Goal: Task Accomplishment & Management: Complete application form

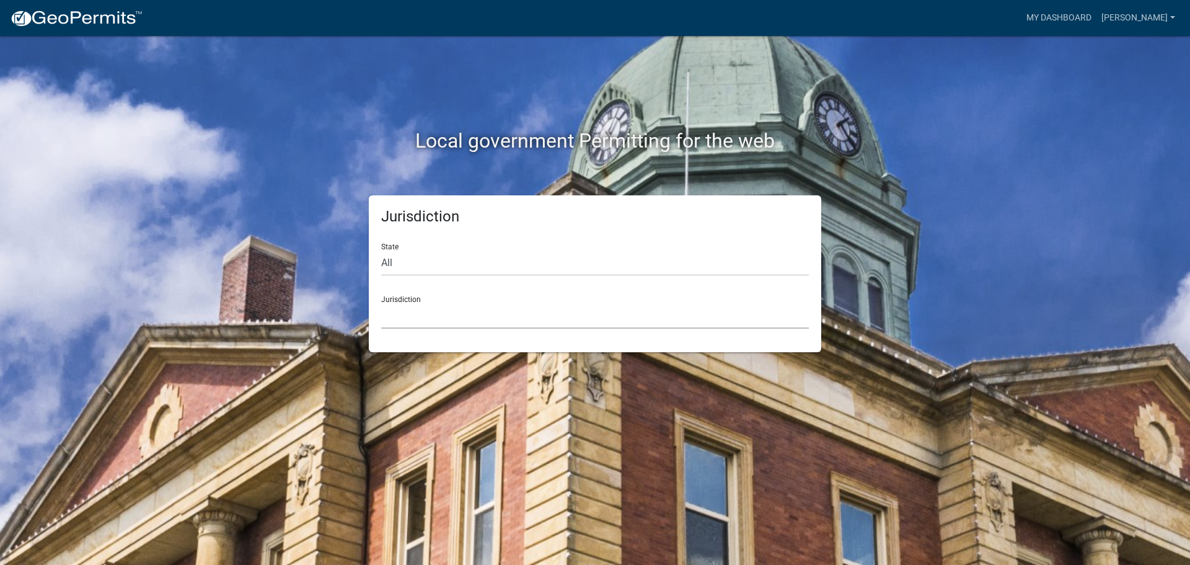
click at [509, 311] on select "[GEOGRAPHIC_DATA], [US_STATE] [GEOGRAPHIC_DATA], [US_STATE][PERSON_NAME][GEOGRA…" at bounding box center [595, 315] width 428 height 25
drag, startPoint x: 420, startPoint y: 300, endPoint x: 421, endPoint y: 306, distance: 6.2
click at [420, 300] on div "Jurisdiction [GEOGRAPHIC_DATA], [US_STATE] [GEOGRAPHIC_DATA], [US_STATE][PERSON…" at bounding box center [595, 307] width 428 height 43
click at [427, 320] on select "[GEOGRAPHIC_DATA], [US_STATE] [GEOGRAPHIC_DATA], [US_STATE][PERSON_NAME][GEOGRA…" at bounding box center [595, 315] width 428 height 25
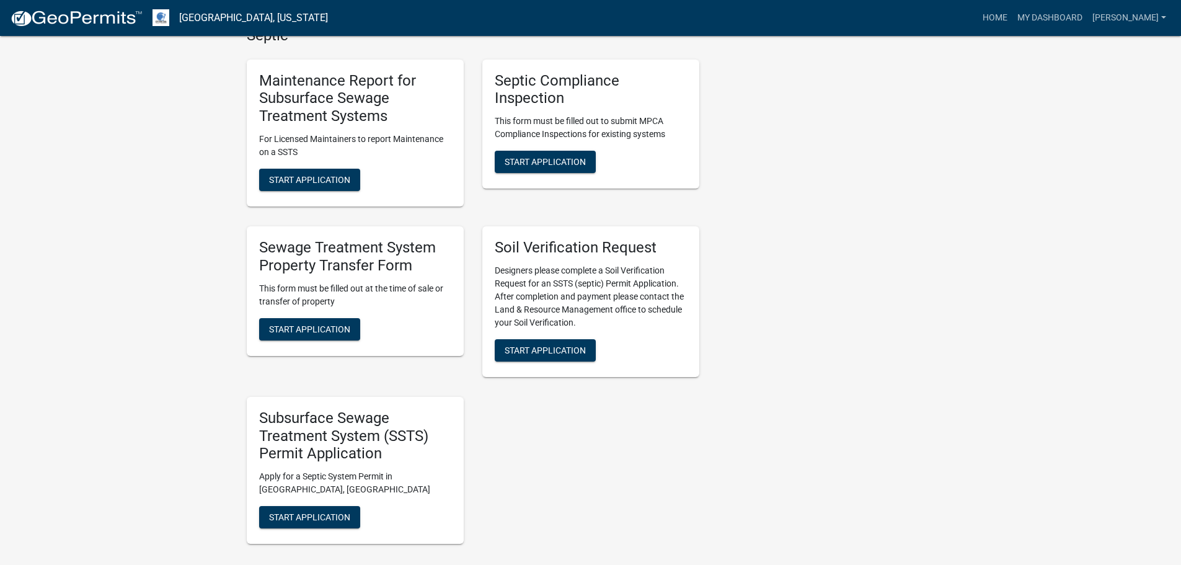
scroll to position [682, 0]
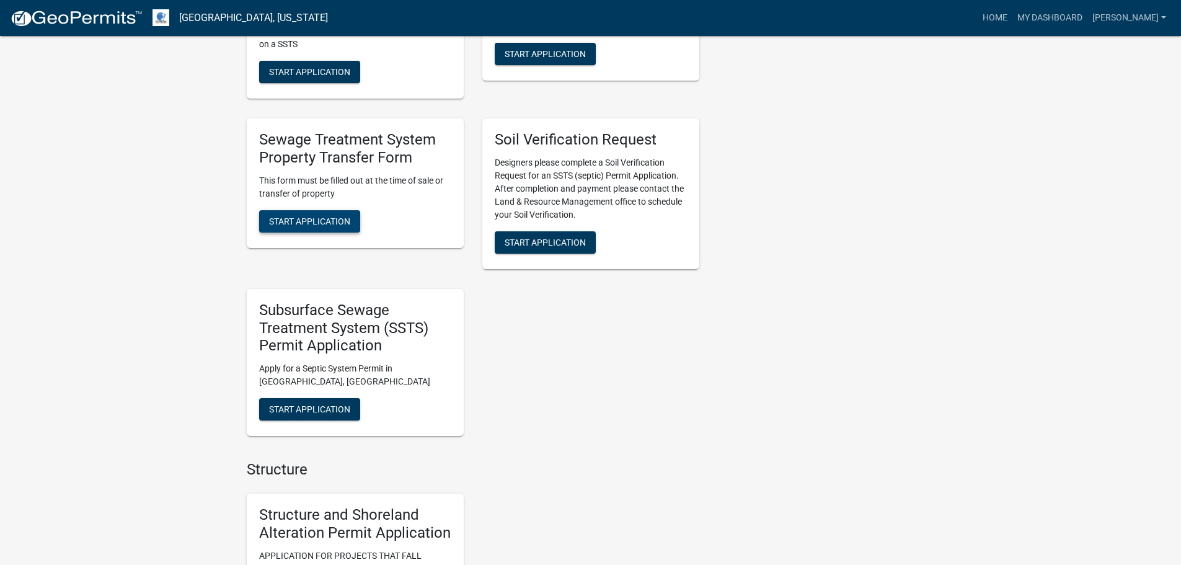
click at [309, 219] on span "Start Application" at bounding box center [309, 221] width 81 height 10
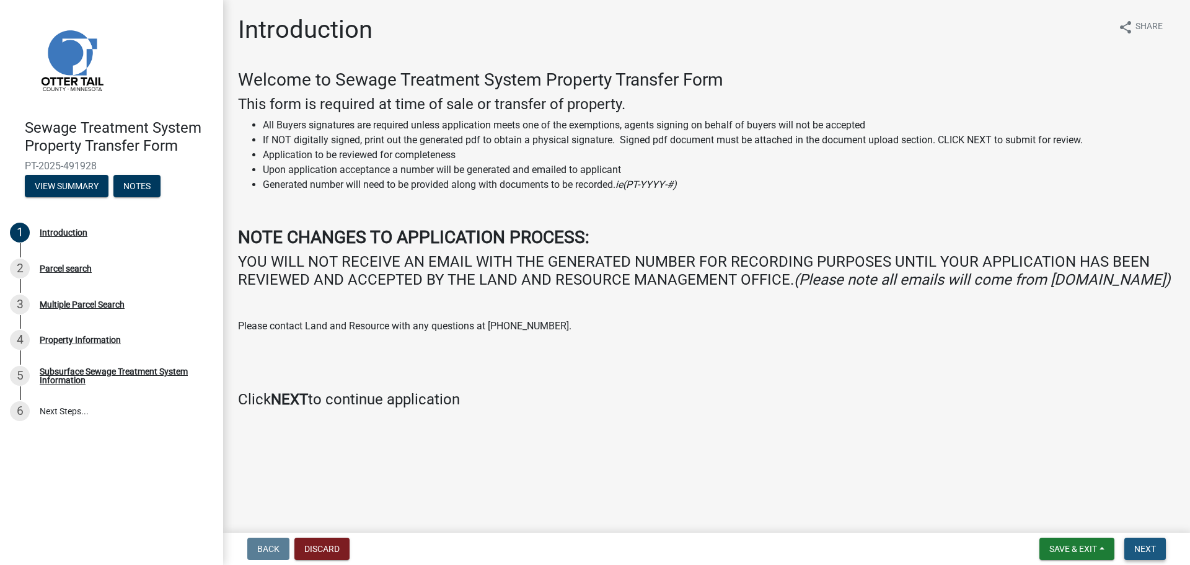
click at [1135, 544] on button "Next" at bounding box center [1146, 549] width 42 height 22
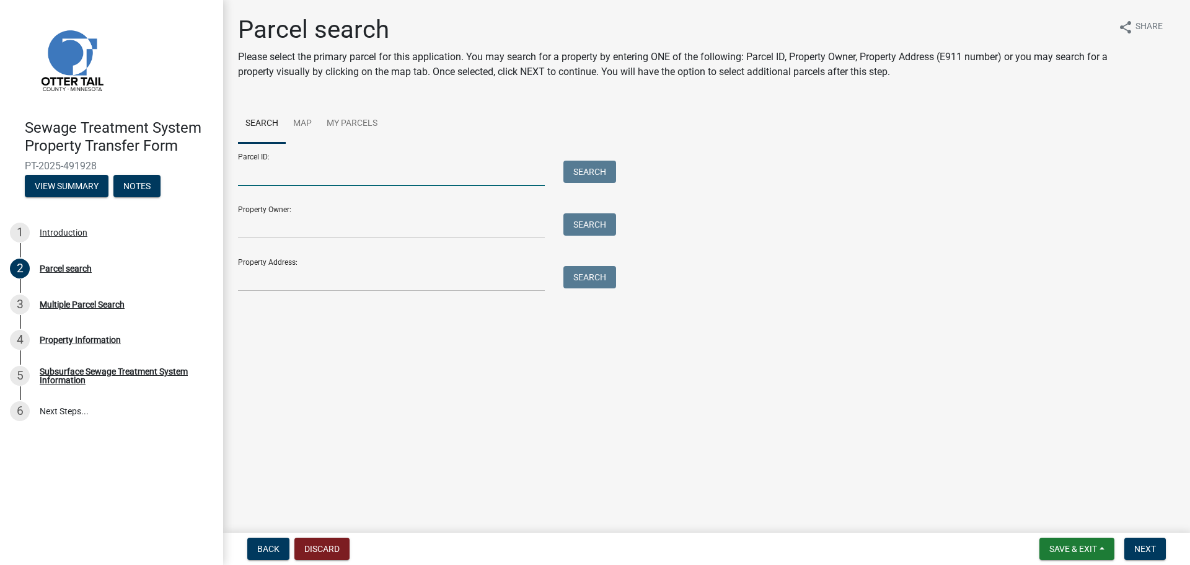
click at [283, 179] on input "Parcel ID:" at bounding box center [391, 173] width 307 height 25
type input "7"
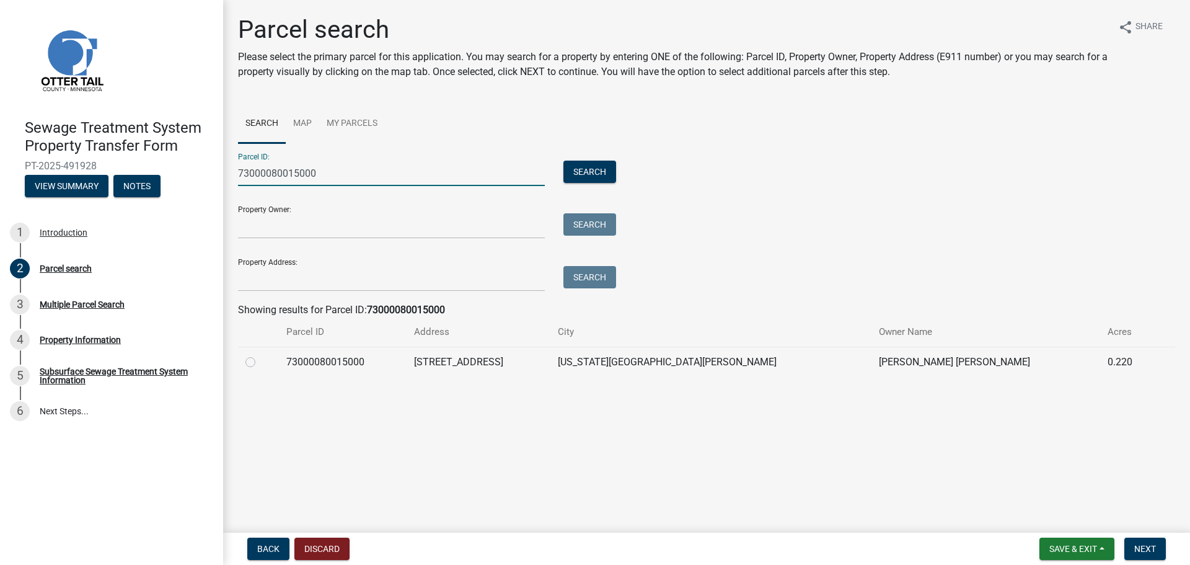
type input "73000080015000"
click at [260, 355] on label at bounding box center [260, 355] width 0 height 0
click at [260, 363] on input "radio" at bounding box center [264, 359] width 8 height 8
radio input "true"
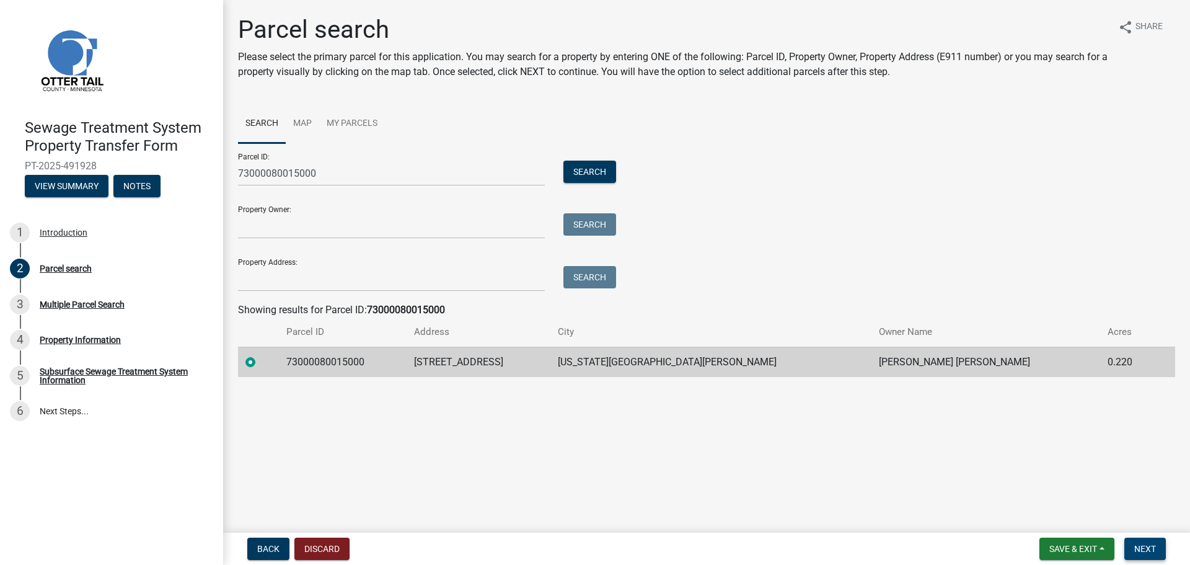
click at [1148, 554] on span "Next" at bounding box center [1146, 549] width 22 height 10
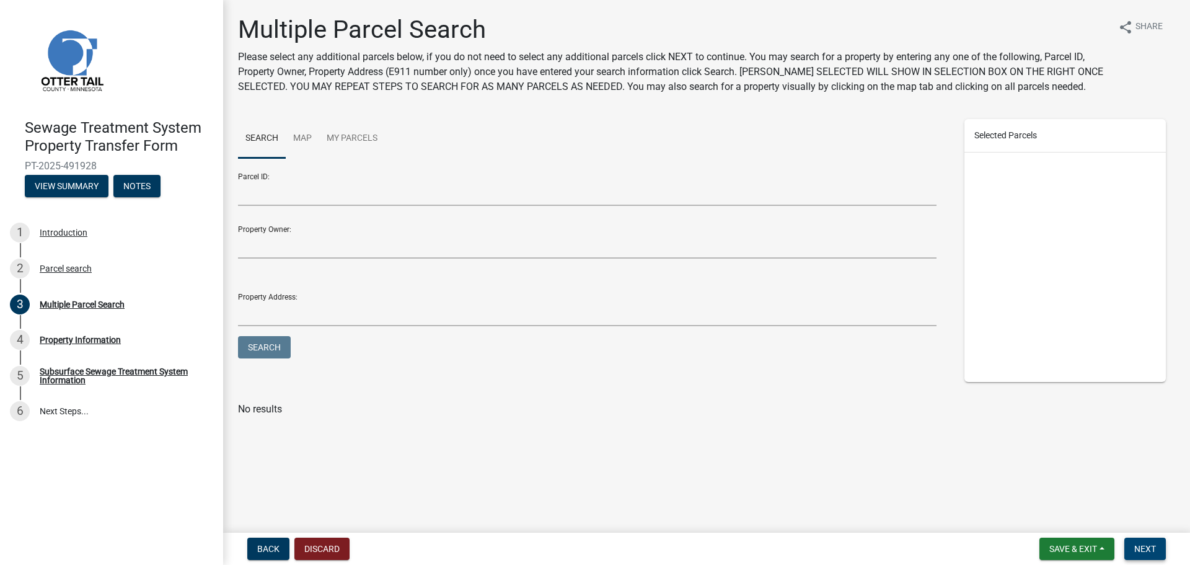
click at [1164, 545] on button "Next" at bounding box center [1146, 549] width 42 height 22
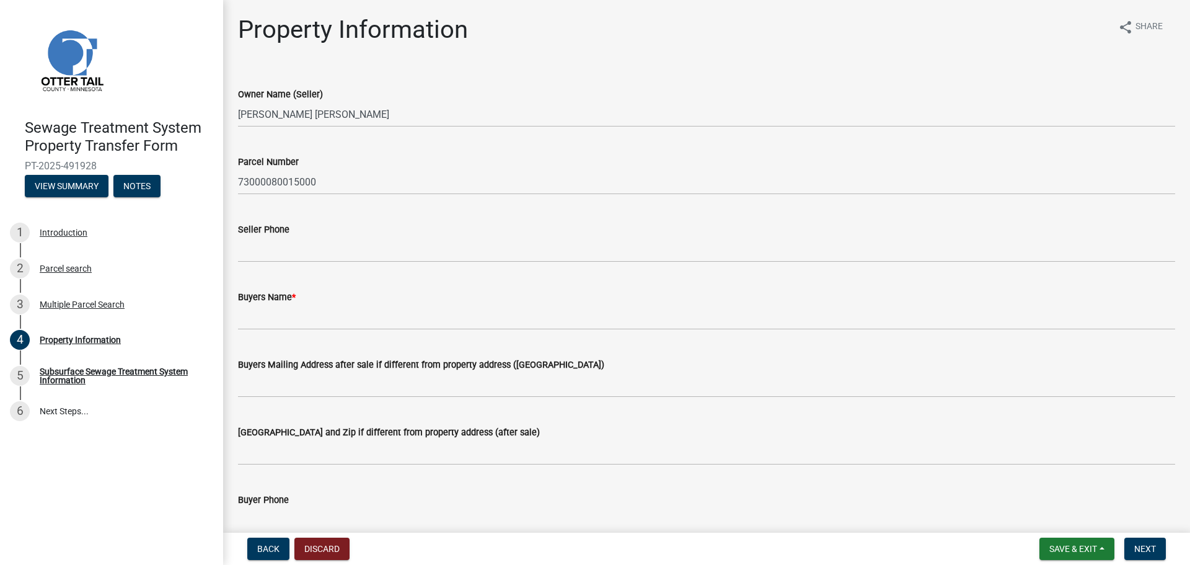
click at [395, 339] on wm-data-entity-input "Buyers Name *" at bounding box center [706, 306] width 937 height 68
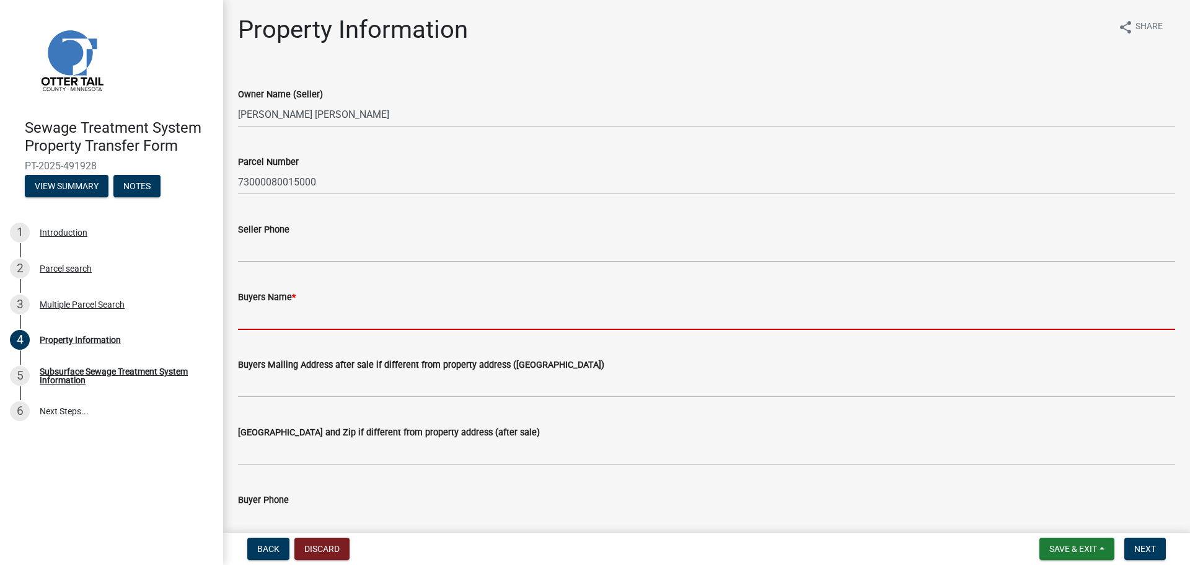
click at [396, 322] on input "Buyers Name *" at bounding box center [706, 316] width 937 height 25
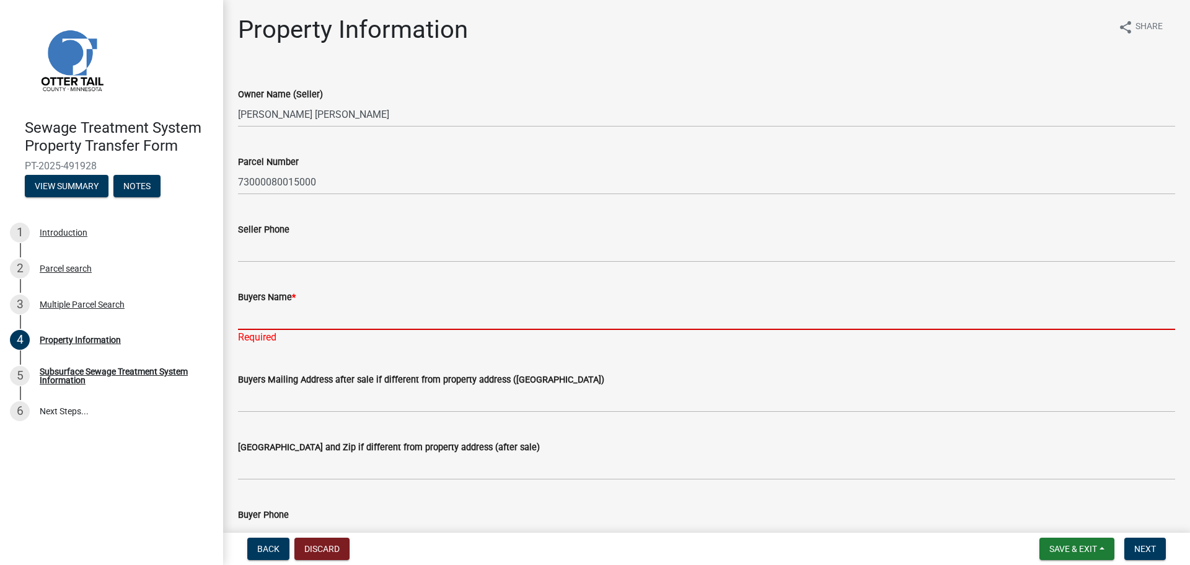
click at [286, 313] on input "Buyers Name *" at bounding box center [706, 316] width 937 height 25
paste input "[PERSON_NAME] Estates LLC"
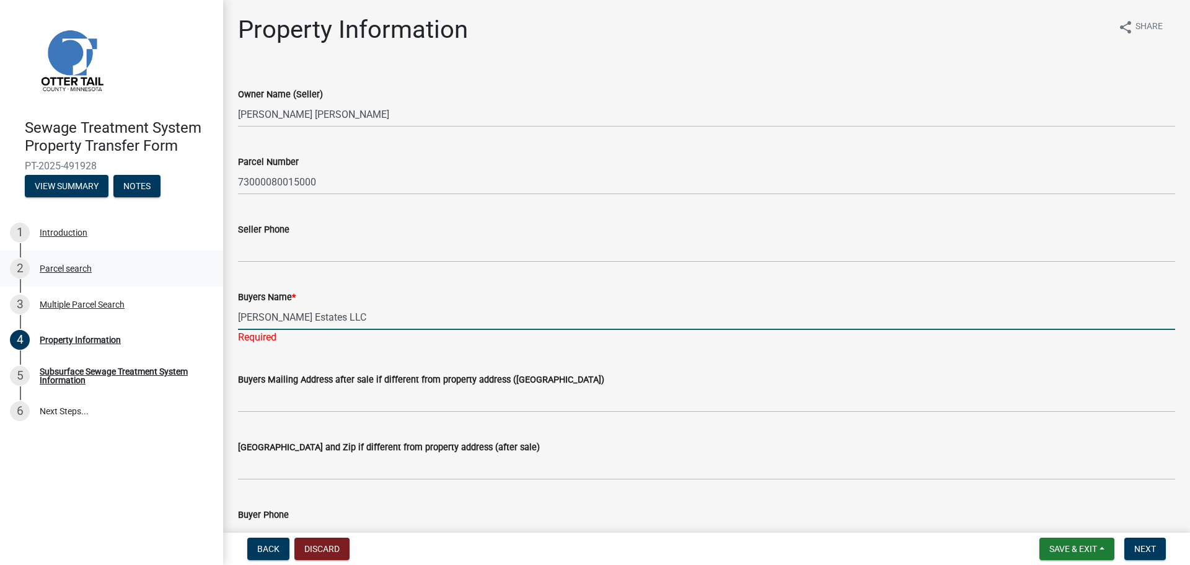
type input "[PERSON_NAME] Estates LLC"
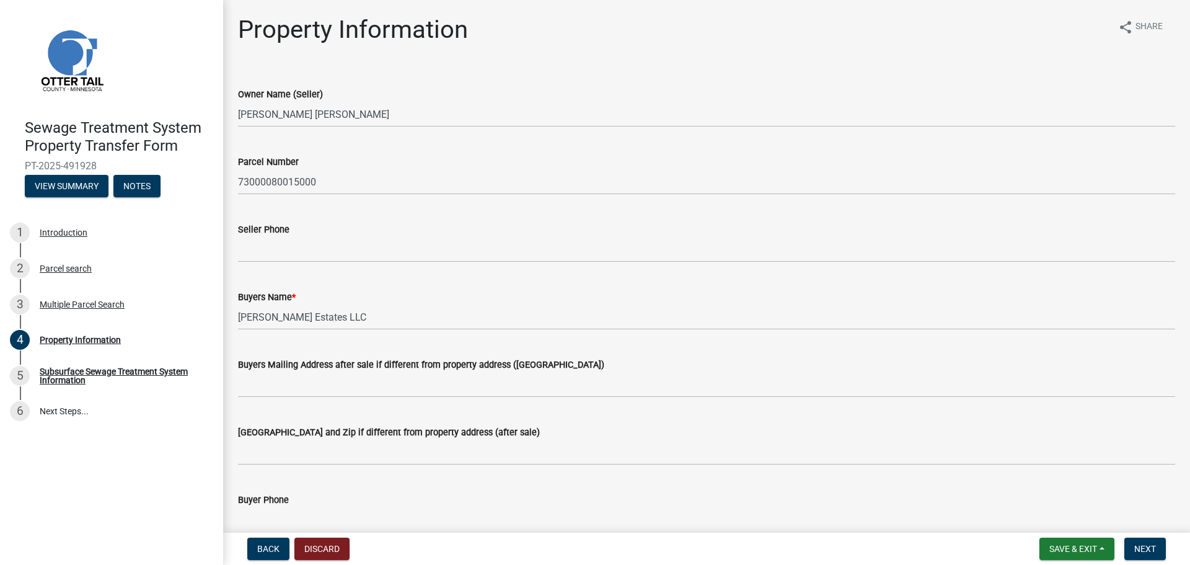
click at [231, 373] on div "Buyers Mailing Address after sale if different from property address ([GEOGRAPH…" at bounding box center [707, 369] width 956 height 58
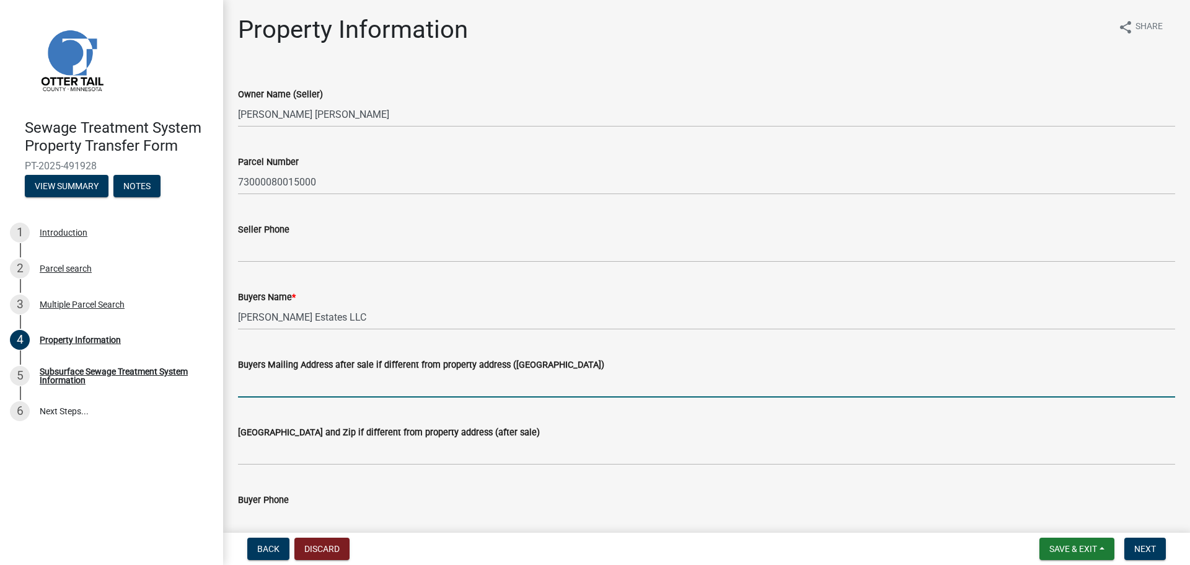
click at [267, 376] on input "Buyers Mailing Address after sale if different from property address ([GEOGRAPH…" at bounding box center [706, 384] width 937 height 25
paste input "[STREET_ADDRESS]"
type input "[STREET_ADDRESS]"
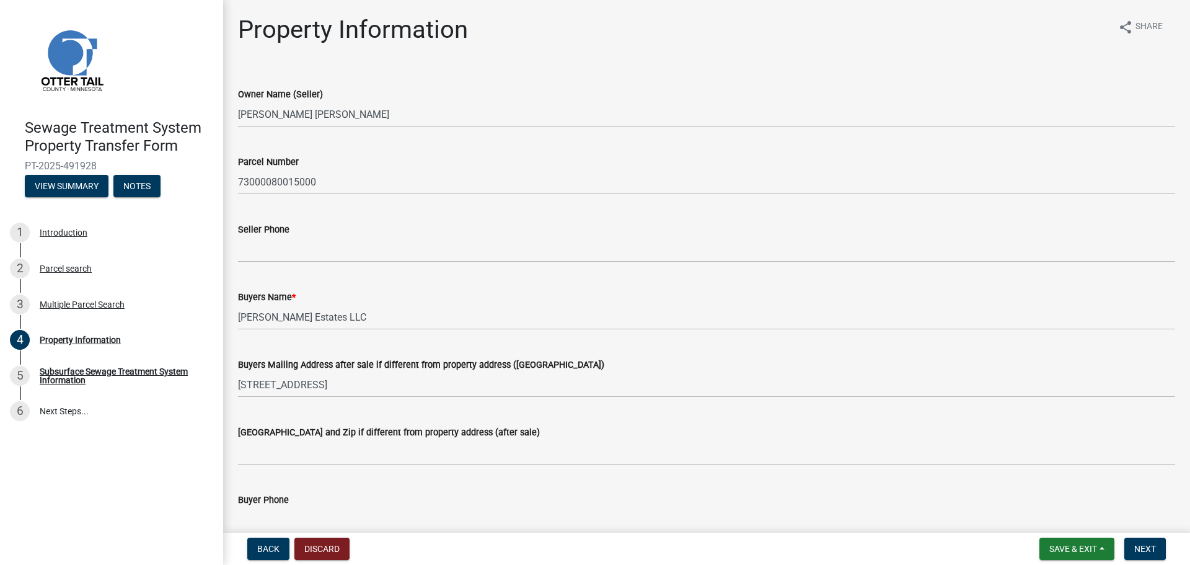
click at [305, 439] on div "[GEOGRAPHIC_DATA] and Zip if different from property address (after sale)" at bounding box center [706, 432] width 937 height 15
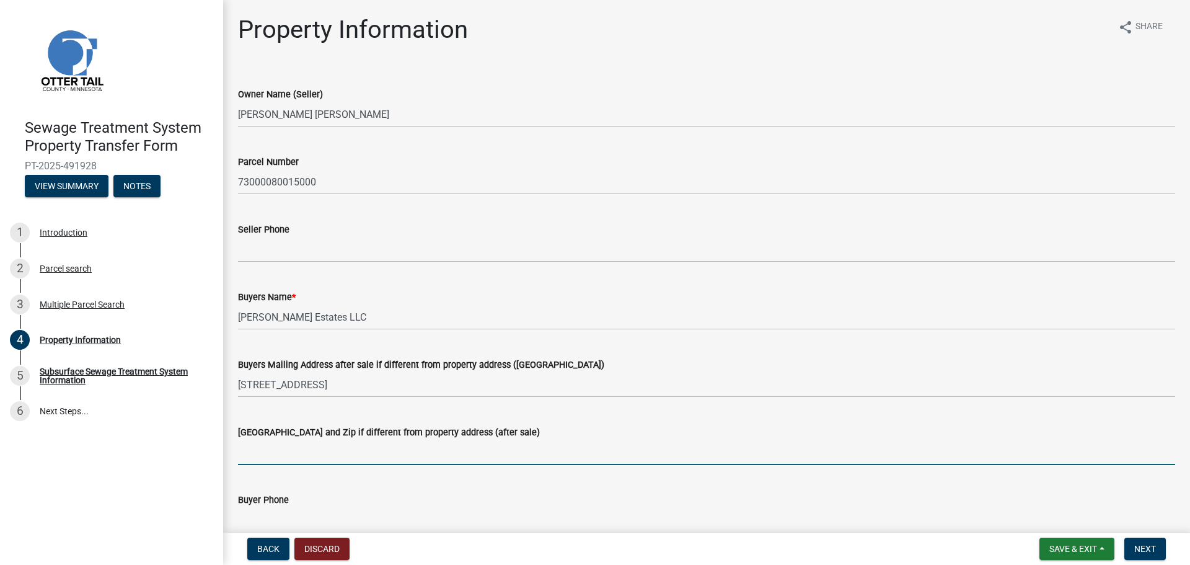
click at [296, 450] on input "[GEOGRAPHIC_DATA] and Zip if different from property address (after sale)" at bounding box center [706, 452] width 937 height 25
paste input "Verndale"
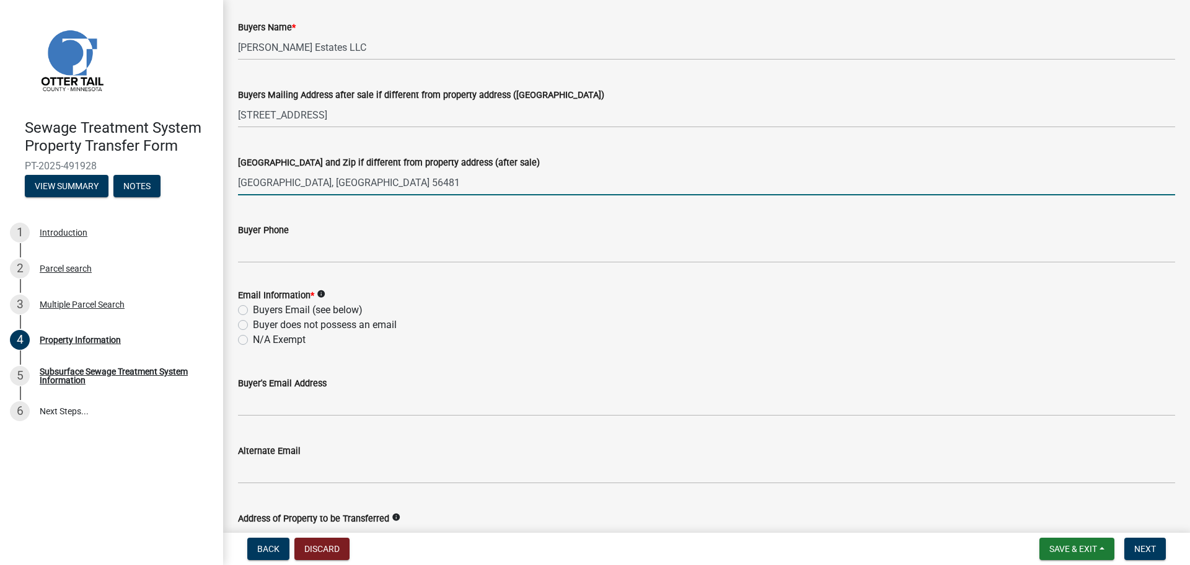
scroll to position [372, 0]
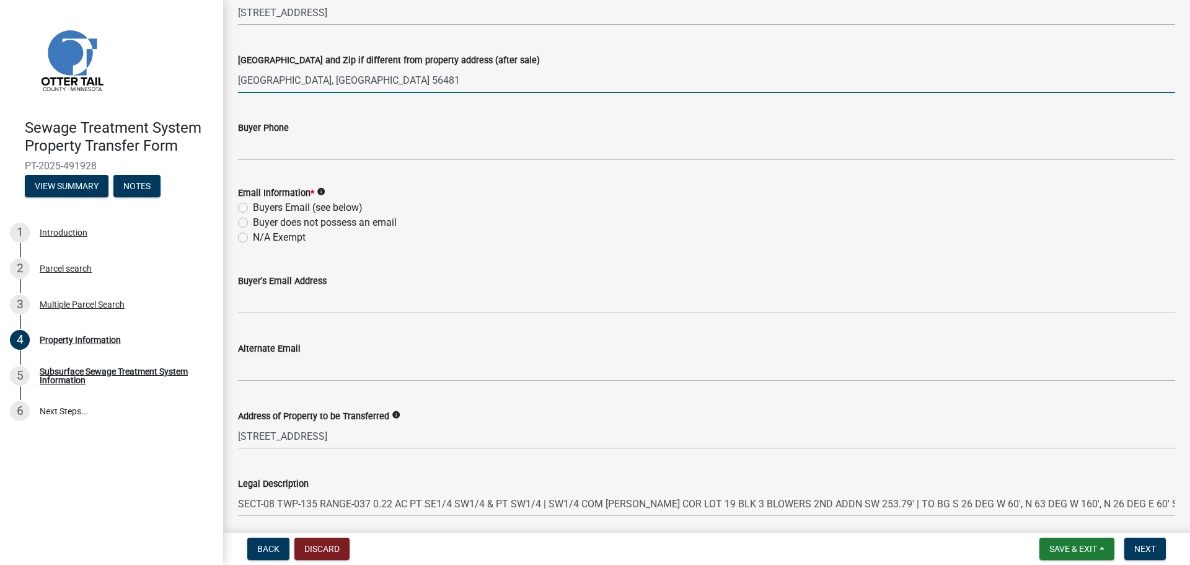
type input "[GEOGRAPHIC_DATA], [GEOGRAPHIC_DATA] 56481"
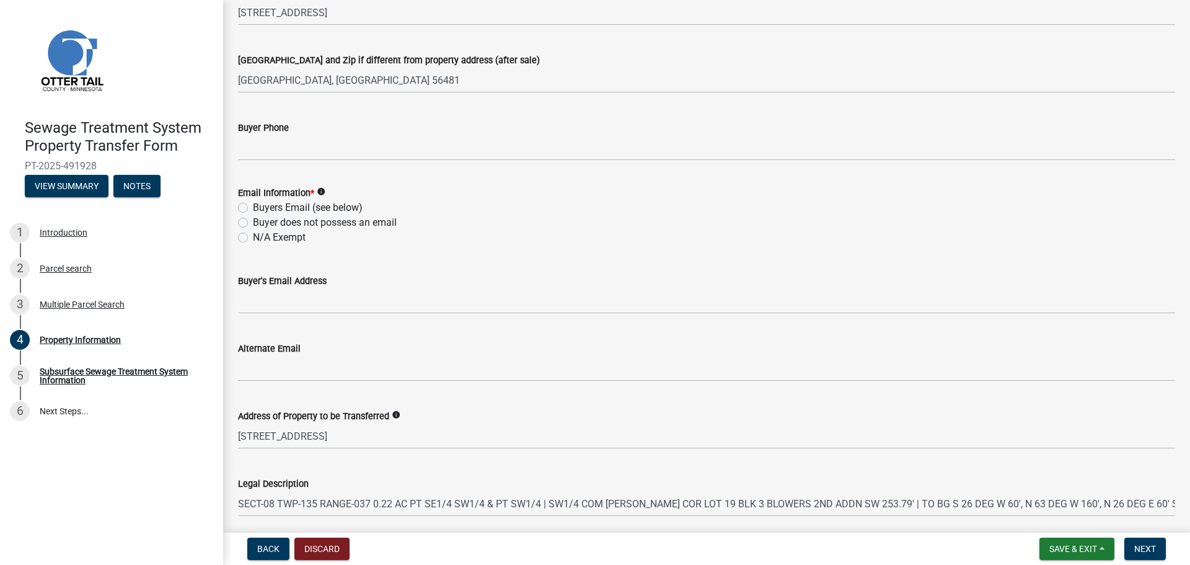
click at [273, 134] on div "Buyer Phone" at bounding box center [706, 127] width 937 height 15
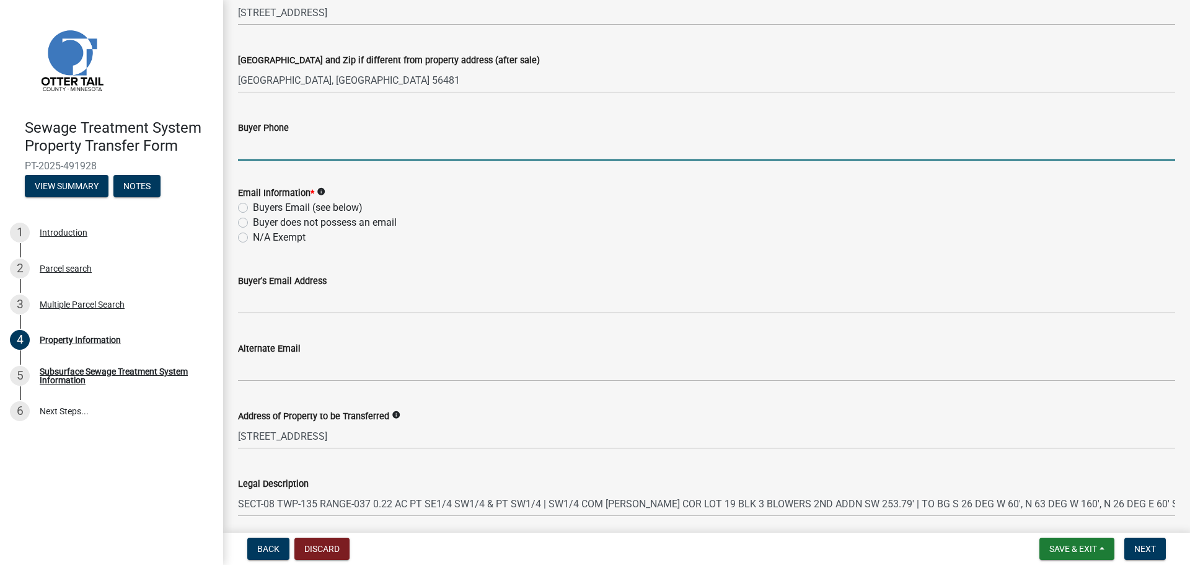
click at [272, 149] on input "Buyer Phone" at bounding box center [706, 147] width 937 height 25
paste input "Verndale"
type input "Verndale"
click at [275, 206] on div "Email Information * info Buyers Email (see below) Buyer does not possess an ema…" at bounding box center [706, 215] width 937 height 60
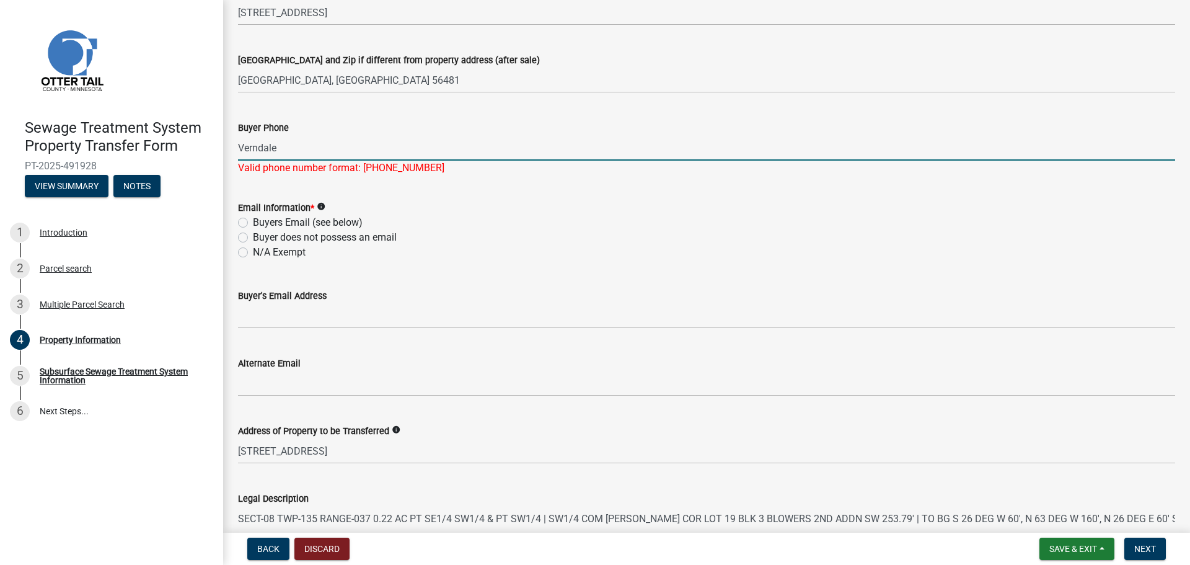
drag, startPoint x: 369, startPoint y: 142, endPoint x: 126, endPoint y: 147, distance: 242.5
click at [127, 147] on div "Sewage Treatment System Property Transfer Form PT-2025-491928 View Summary Note…" at bounding box center [595, 282] width 1190 height 565
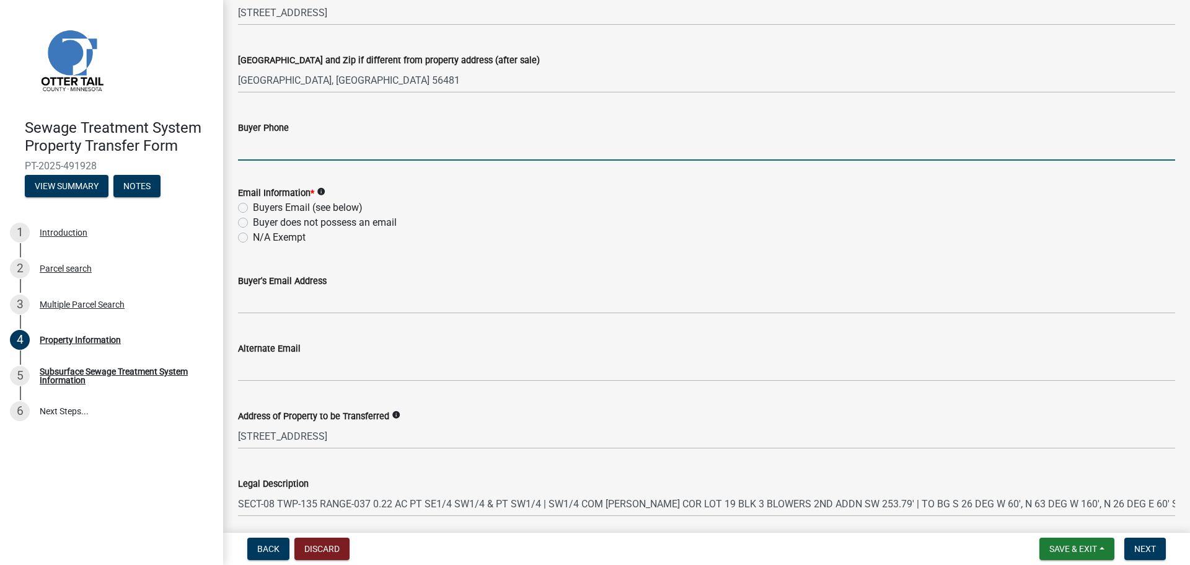
click at [252, 143] on input "Buyer Phone" at bounding box center [706, 147] width 937 height 25
paste input "[PHONE_NUMBER]"
type input "[PHONE_NUMBER]"
click at [268, 207] on label "Buyers Email (see below)" at bounding box center [308, 207] width 110 height 15
click at [261, 207] on input "Buyers Email (see below)" at bounding box center [257, 204] width 8 height 8
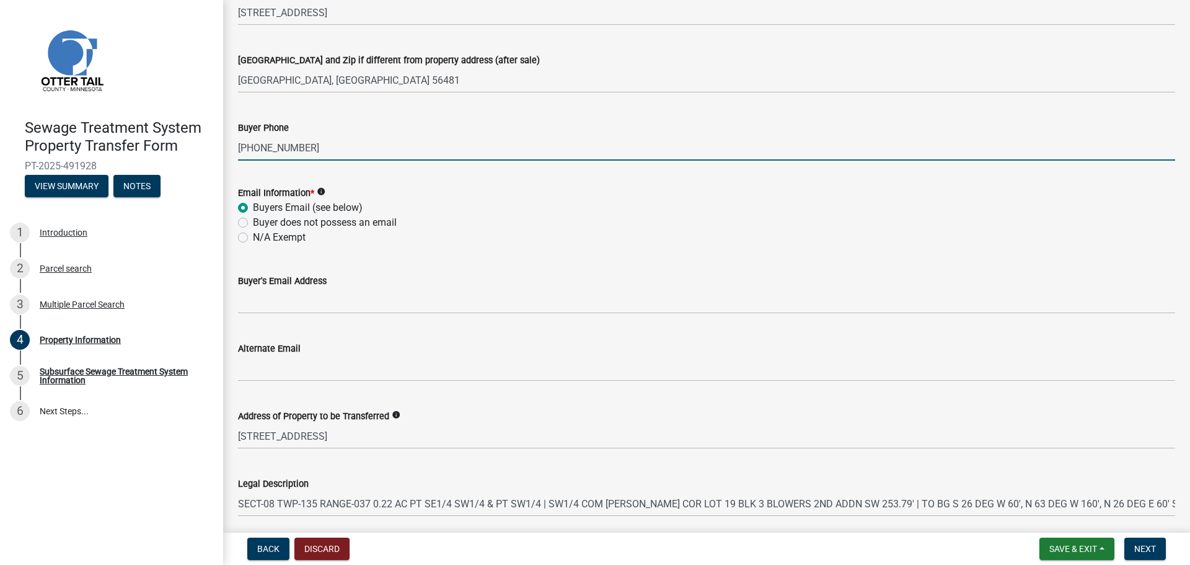
radio input "true"
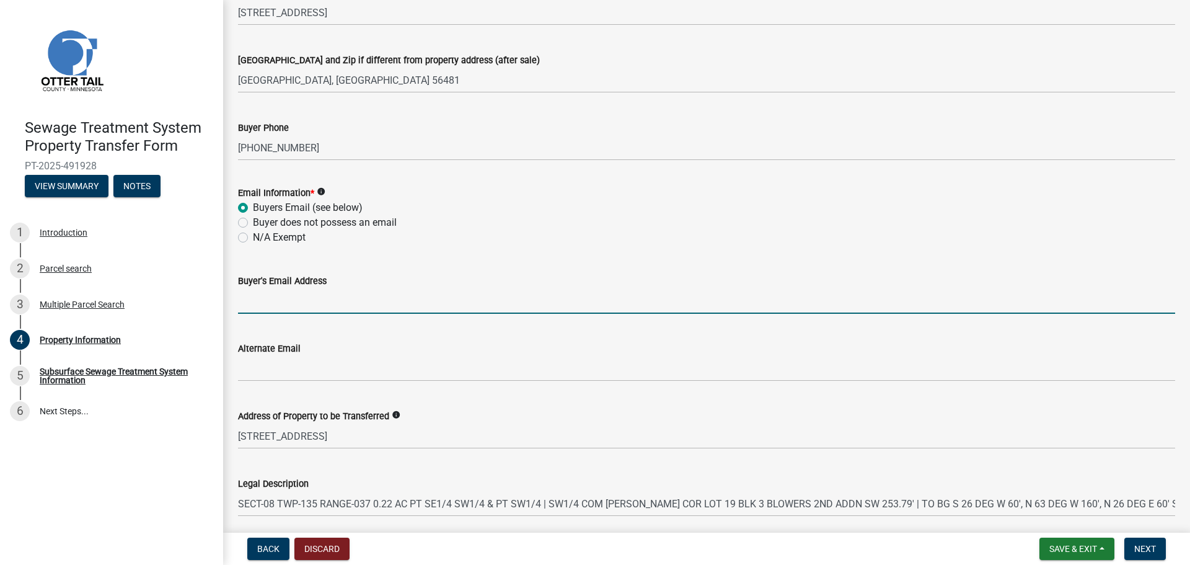
click at [283, 296] on input "Buyer's Email Address" at bounding box center [706, 300] width 937 height 25
paste input "[EMAIL_ADDRESS][DOMAIN_NAME]"
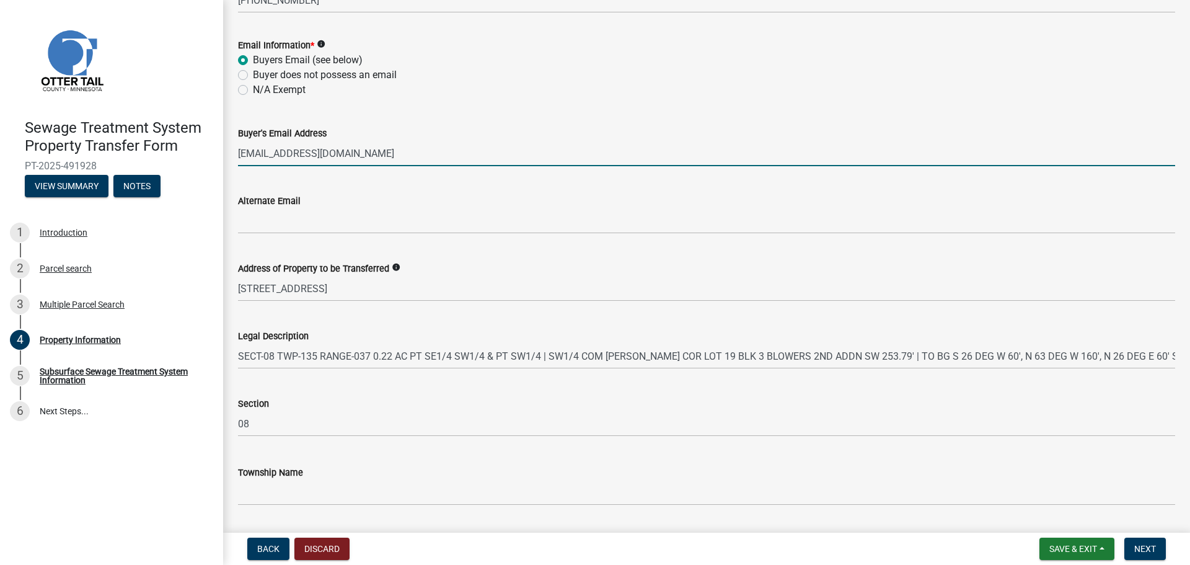
scroll to position [556, 0]
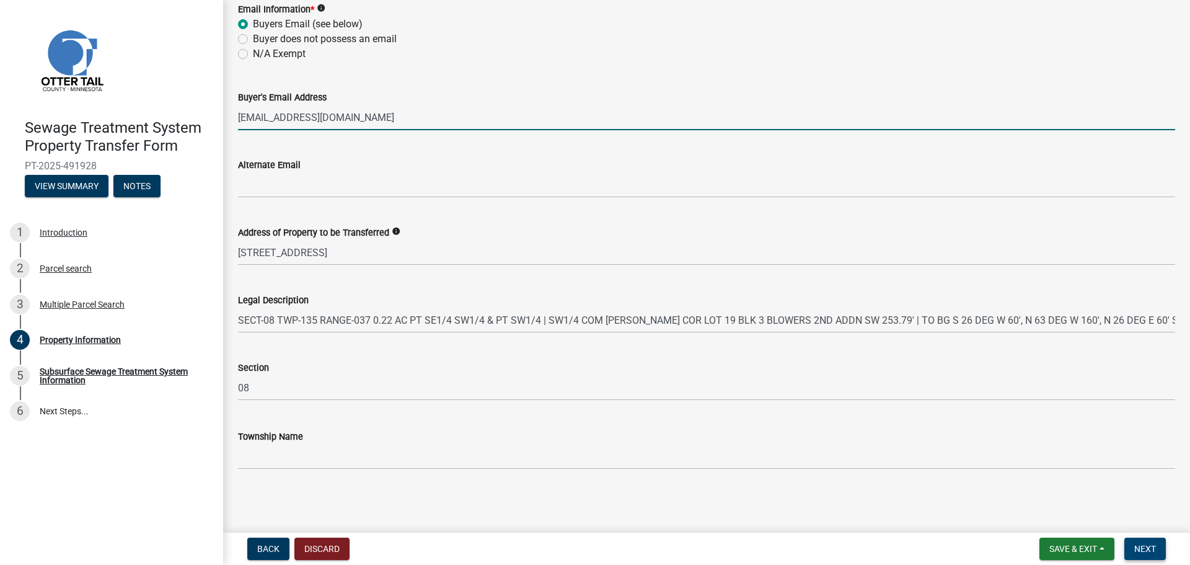
type input "[EMAIL_ADDRESS][DOMAIN_NAME]"
click at [1148, 545] on span "Next" at bounding box center [1146, 549] width 22 height 10
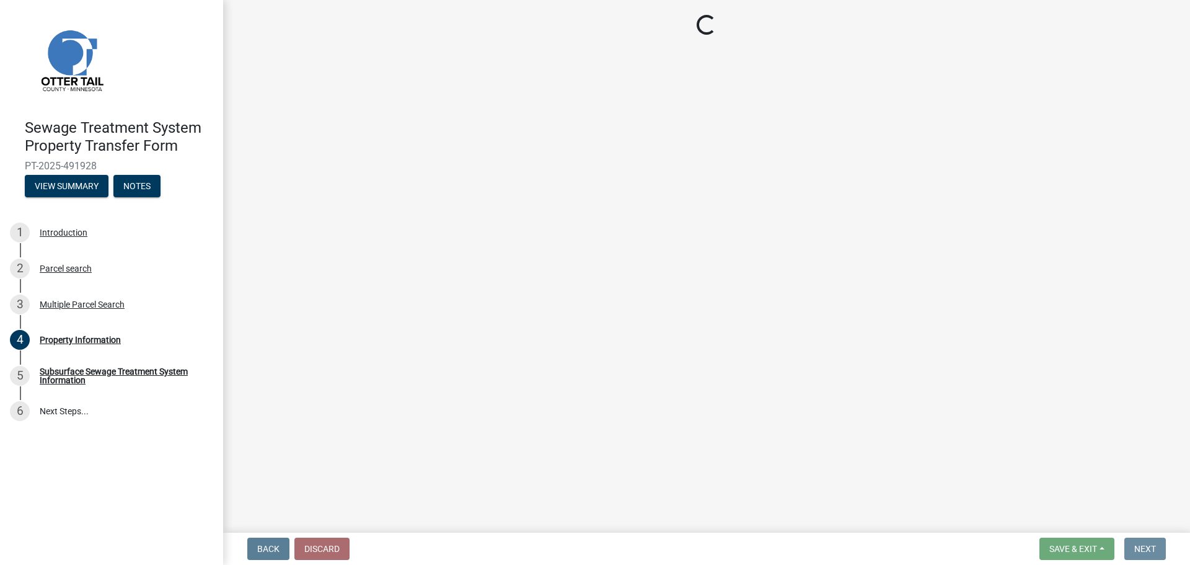
scroll to position [0, 0]
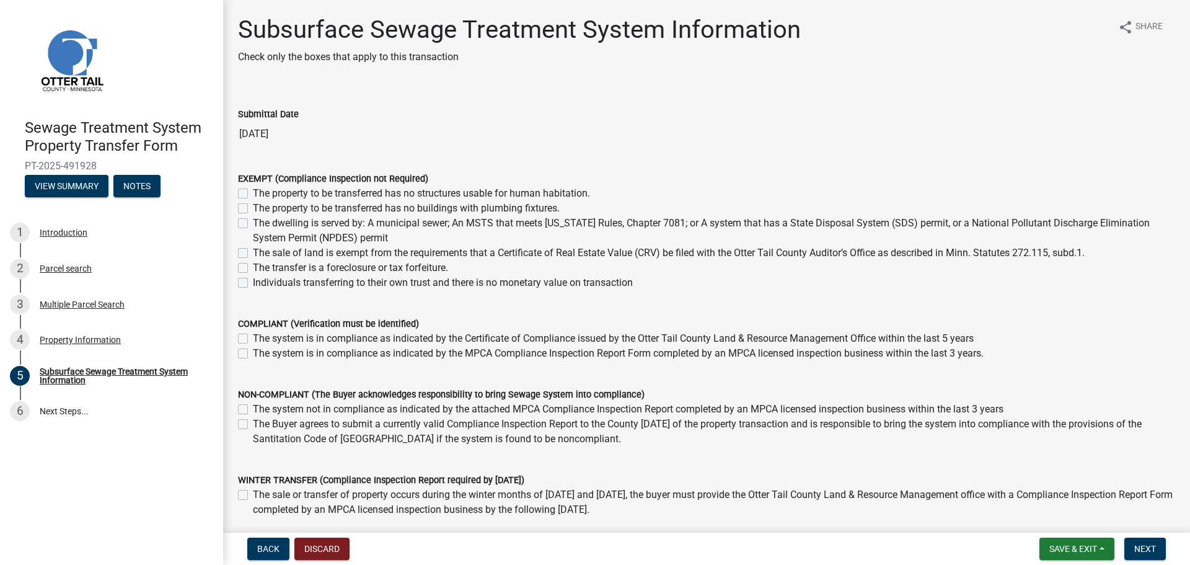
click at [407, 223] on label "The dwelling is served by: A municipal sewer; An MSTS that meets [US_STATE] Rul…" at bounding box center [714, 231] width 923 height 30
click at [261, 223] on input "The dwelling is served by: A municipal sewer; An MSTS that meets [US_STATE] Rul…" at bounding box center [257, 220] width 8 height 8
checkbox input "true"
checkbox input "false"
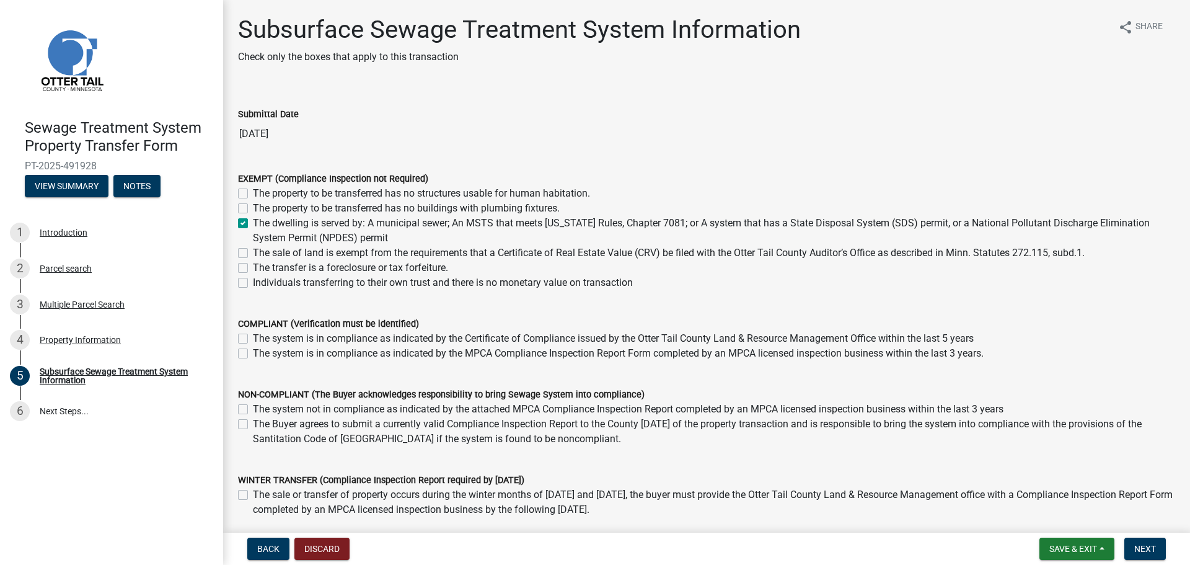
checkbox input "true"
checkbox input "false"
click at [1149, 553] on span "Next" at bounding box center [1146, 549] width 22 height 10
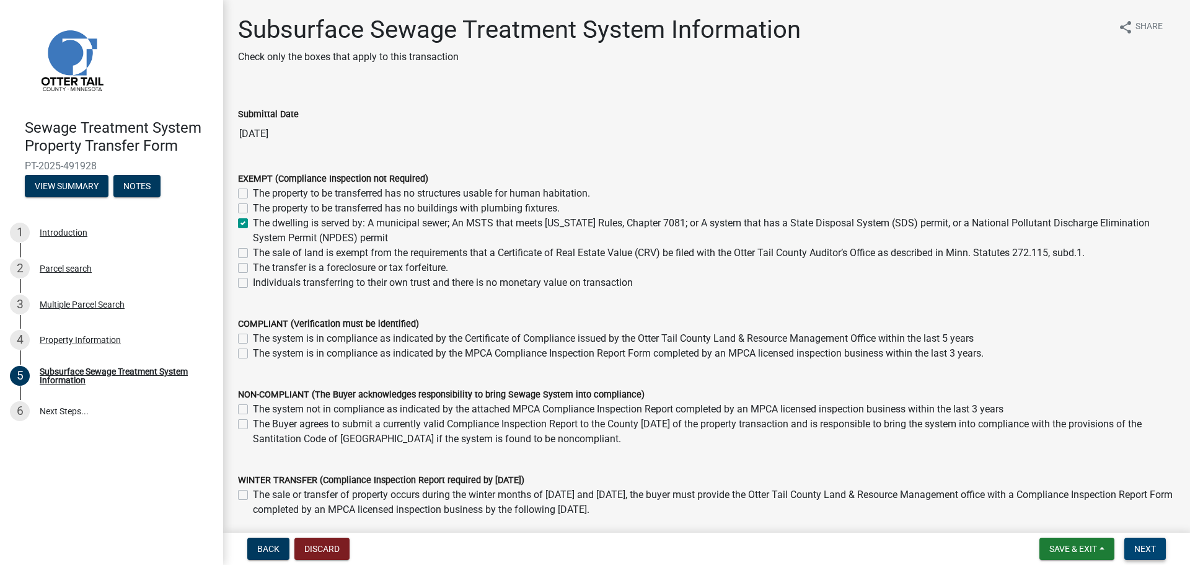
click at [1137, 543] on button "Next" at bounding box center [1146, 549] width 42 height 22
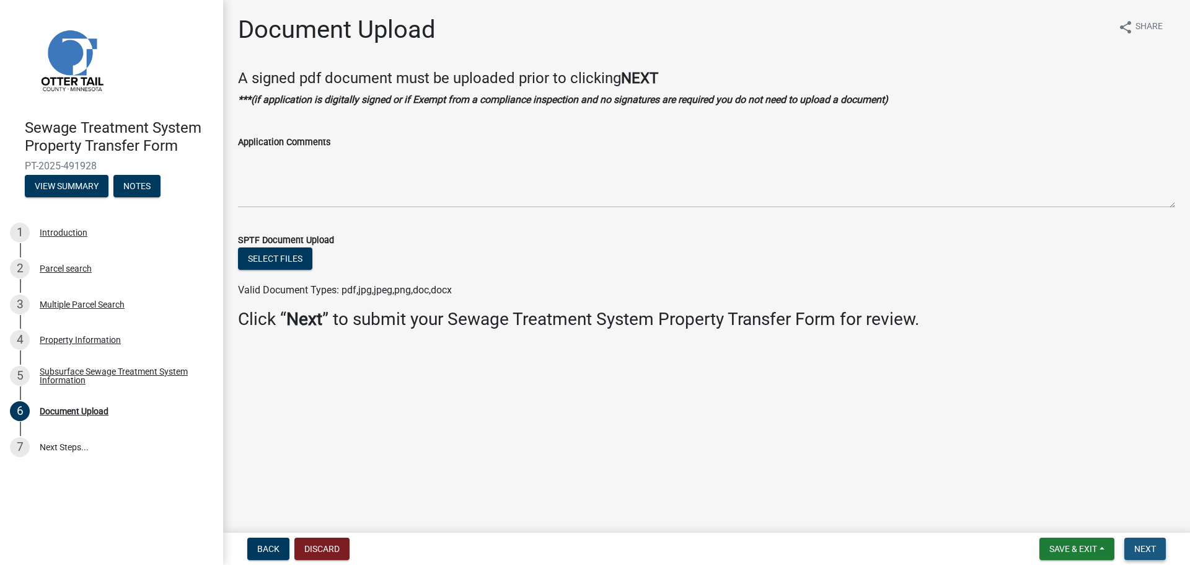
click at [1139, 542] on button "Next" at bounding box center [1146, 549] width 42 height 22
